Goal: Communication & Community: Answer question/provide support

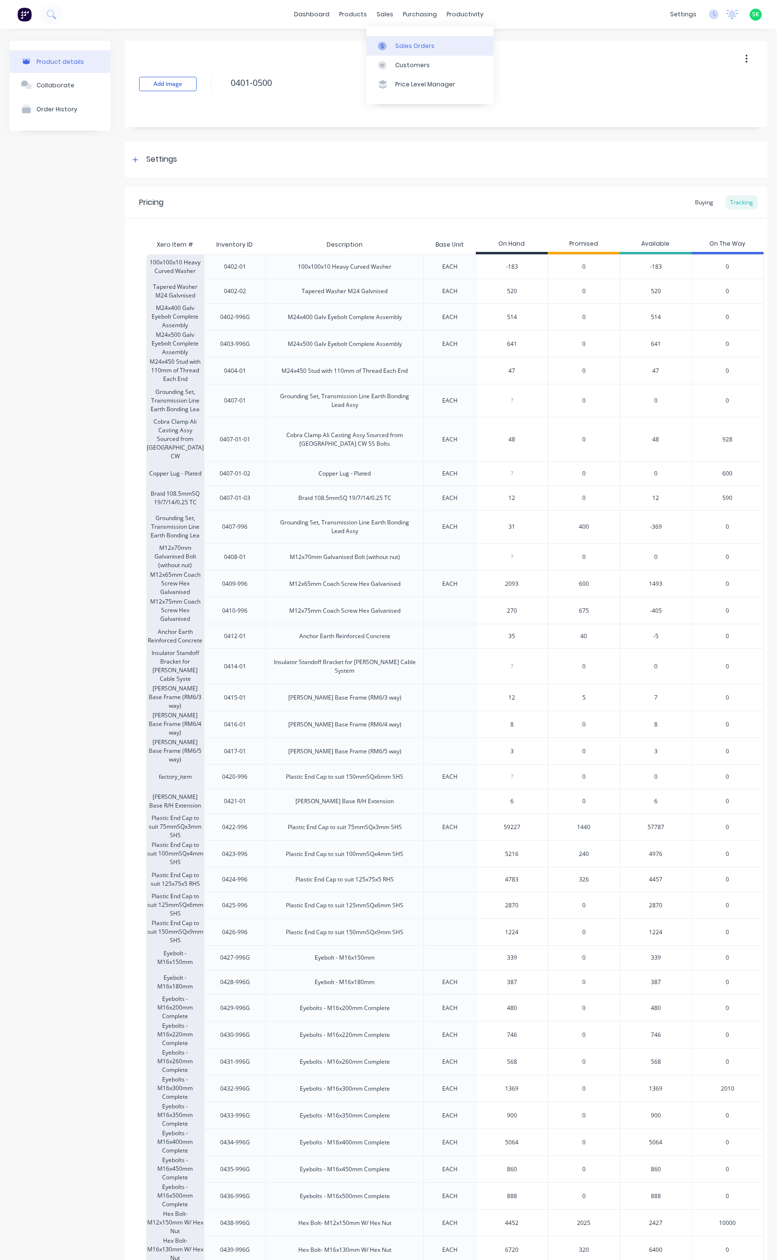
click at [391, 42] on div at bounding box center [385, 46] width 14 height 9
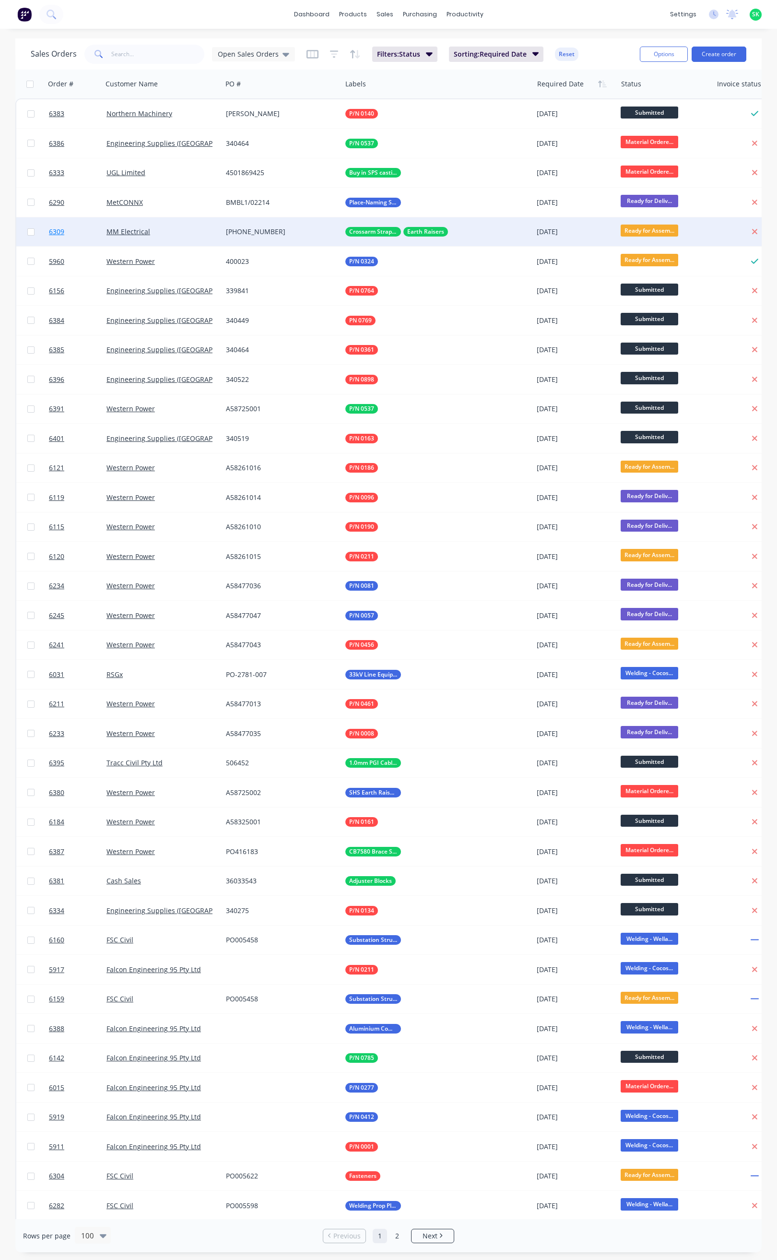
click at [59, 231] on span "6309" at bounding box center [56, 232] width 15 height 10
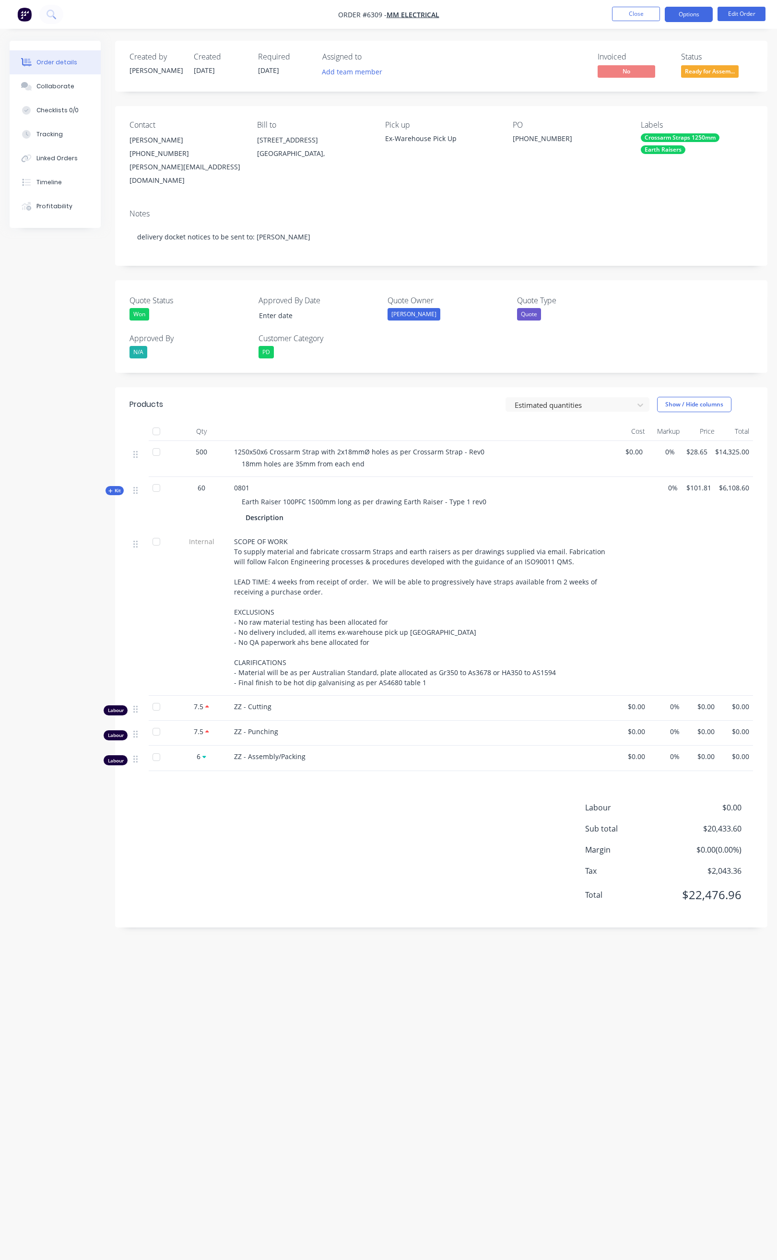
click at [690, 12] on button "Options" at bounding box center [689, 14] width 48 height 15
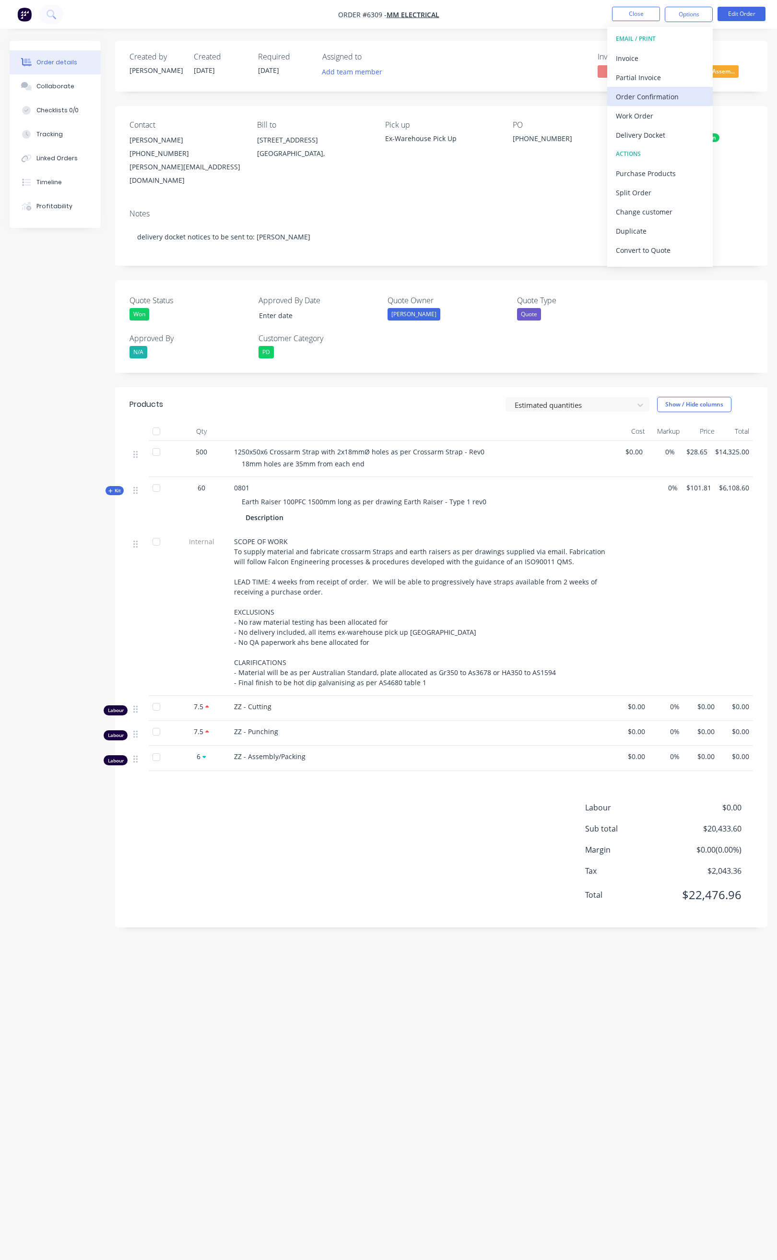
click at [664, 90] on div "Order Confirmation" at bounding box center [660, 97] width 88 height 14
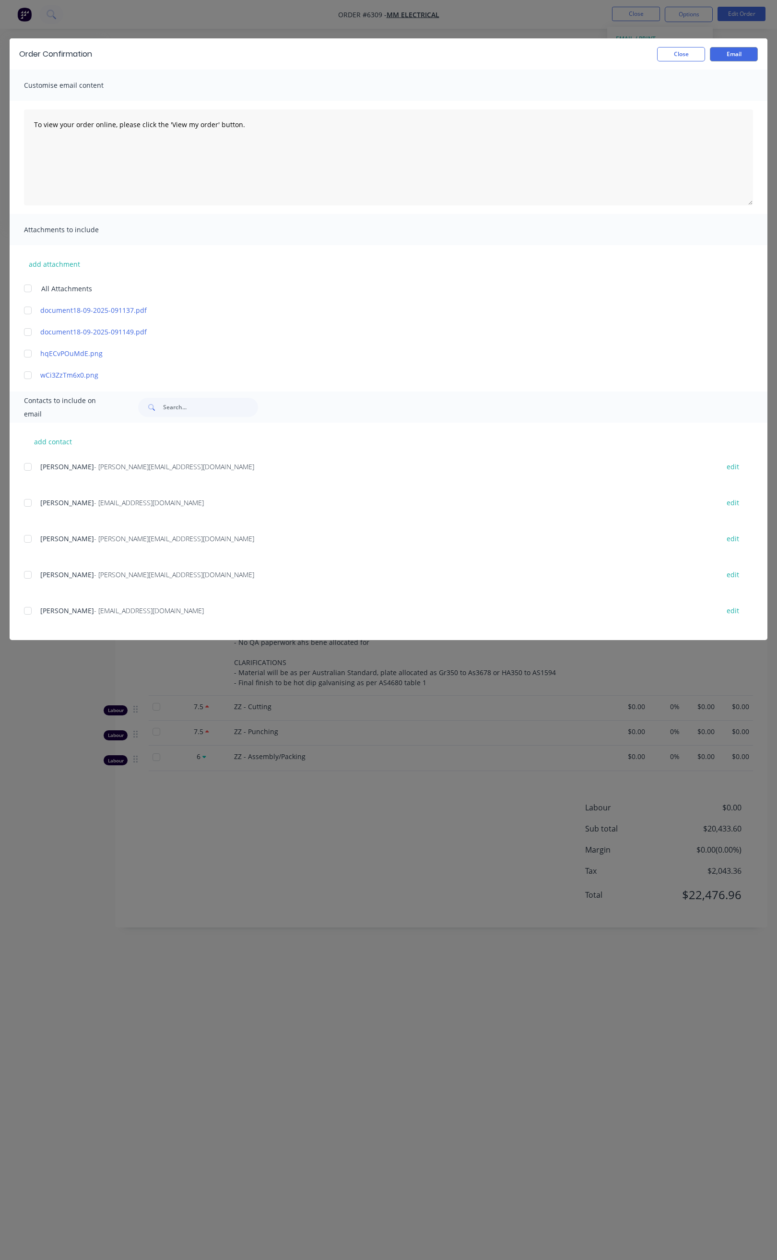
click at [26, 468] on div at bounding box center [27, 466] width 19 height 19
click at [32, 536] on div at bounding box center [27, 538] width 19 height 19
click at [29, 571] on div at bounding box center [27, 574] width 19 height 19
click at [29, 607] on div at bounding box center [27, 610] width 19 height 19
drag, startPoint x: 256, startPoint y: 128, endPoint x: 35, endPoint y: 131, distance: 221.7
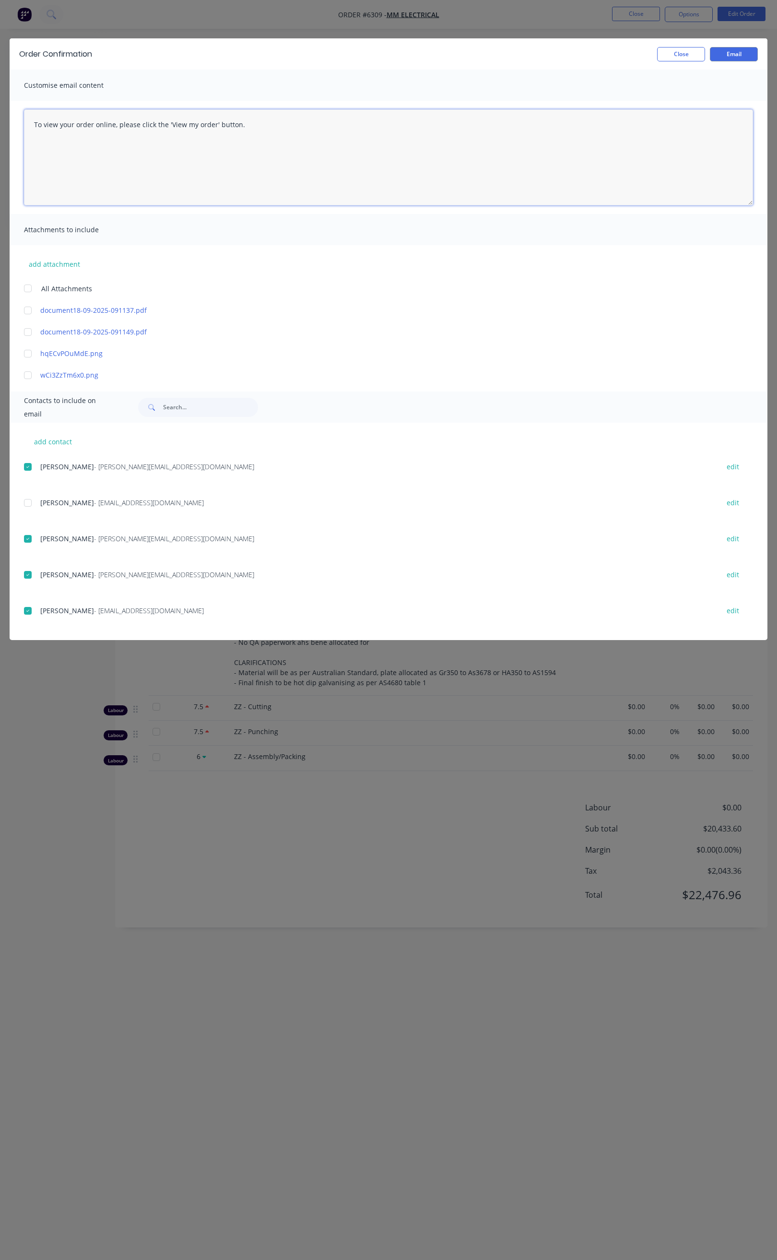
click at [35, 131] on textarea "To view your order online, please click the 'View my order' button." at bounding box center [388, 157] width 729 height 96
paste textarea "Hi All, Your order _______ is now ready for you to pick up in full. Please come…"
click at [214, 145] on textarea at bounding box center [388, 157] width 729 height 96
drag, startPoint x: 89, startPoint y: 145, endPoint x: 89, endPoint y: 160, distance: 14.9
click at [89, 147] on textarea at bounding box center [388, 157] width 729 height 96
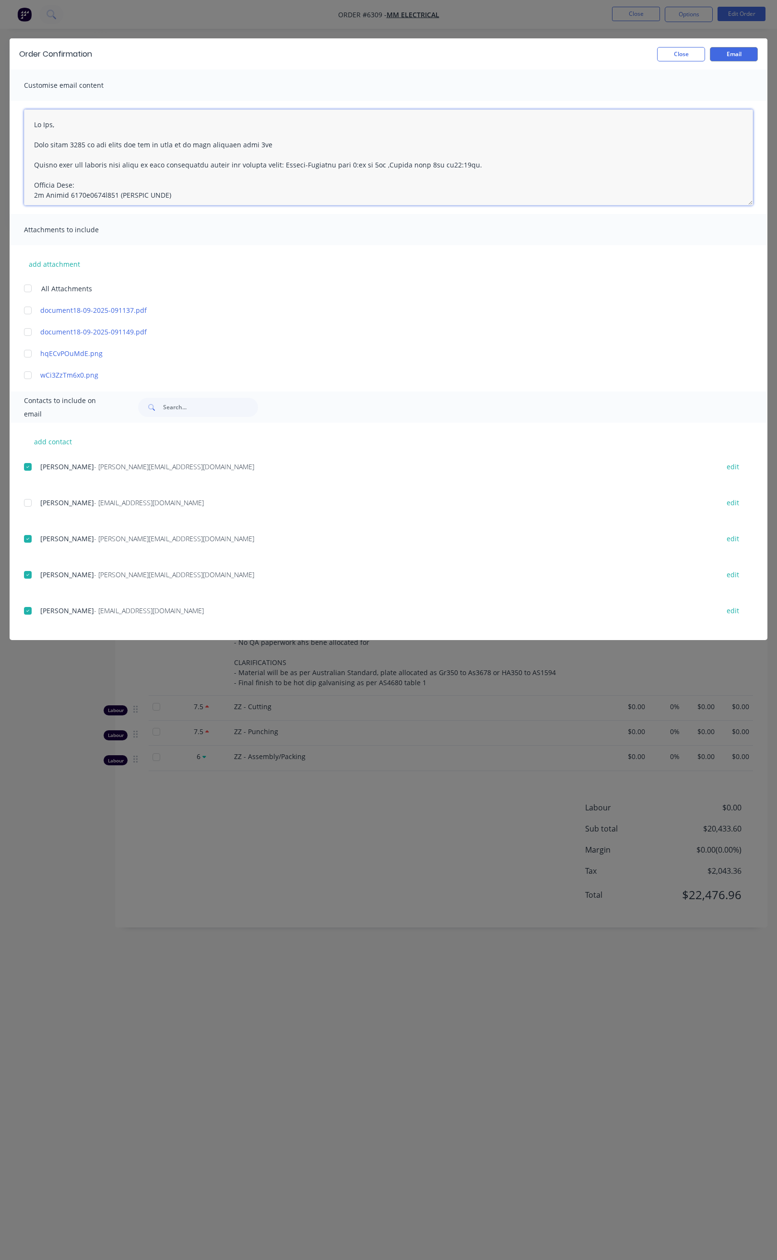
click at [178, 196] on textarea at bounding box center [388, 157] width 729 height 96
click at [36, 193] on textarea at bounding box center [388, 157] width 729 height 96
type textarea "Hi All, Your order 6309 is now ready for you to pick up in full tomorrow from 6…"
click at [734, 54] on button "Email" at bounding box center [734, 54] width 48 height 14
